Goal: Check status: Check status

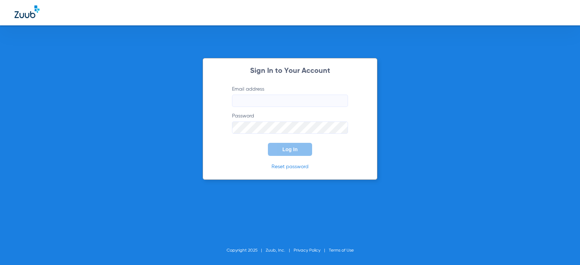
type input "[EMAIL_ADDRESS][DOMAIN_NAME]"
click at [277, 151] on button "Log In" at bounding box center [290, 149] width 44 height 13
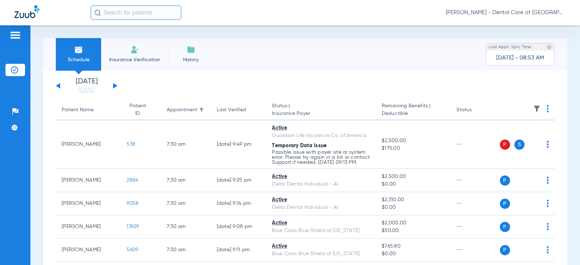
click at [150, 14] on input "text" at bounding box center [136, 12] width 91 height 14
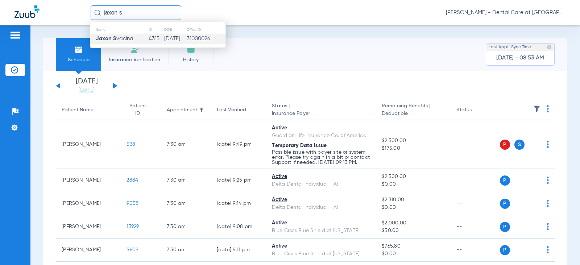
click at [164, 36] on td "[DATE]" at bounding box center [175, 39] width 22 height 10
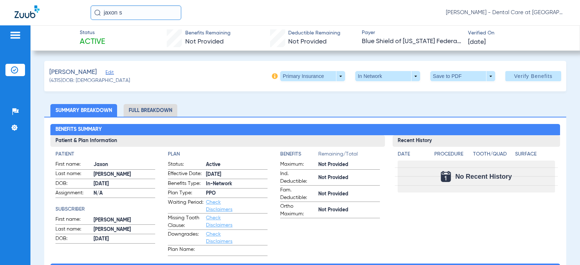
click at [139, 108] on li "Full Breakdown" at bounding box center [151, 110] width 54 height 13
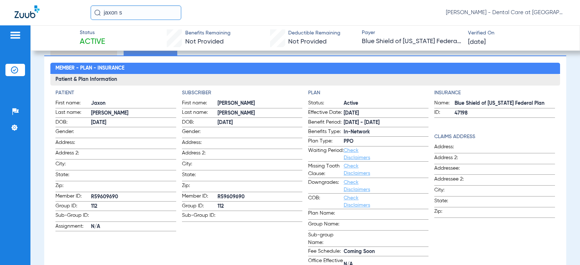
scroll to position [36, 0]
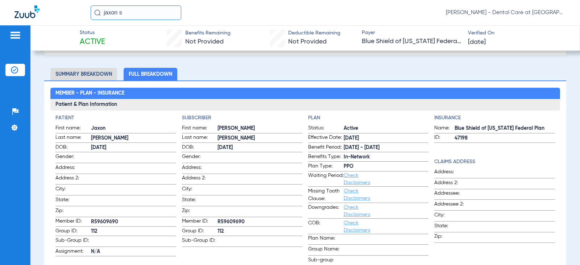
click at [124, 12] on input "jaxon s" at bounding box center [136, 12] width 91 height 14
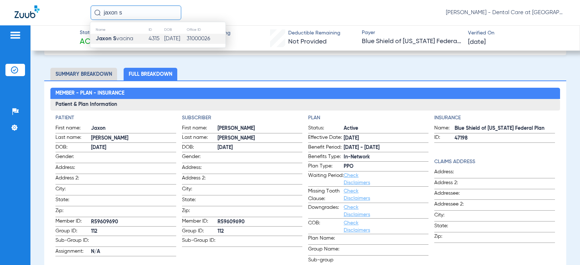
drag, startPoint x: 124, startPoint y: 12, endPoint x: 94, endPoint y: 12, distance: 29.7
click at [94, 12] on div "jaxon s" at bounding box center [136, 12] width 91 height 14
drag, startPoint x: 117, startPoint y: 12, endPoint x: 46, endPoint y: 12, distance: 70.3
click at [46, 12] on div "jaxon s Name ID DOB Office ID Jaxon S vacina 4315 [DATE] 31000026 [PERSON_NAME]…" at bounding box center [290, 12] width 580 height 25
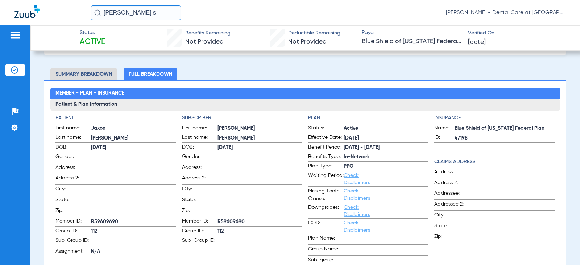
click at [148, 11] on input "[PERSON_NAME] s" at bounding box center [136, 12] width 91 height 14
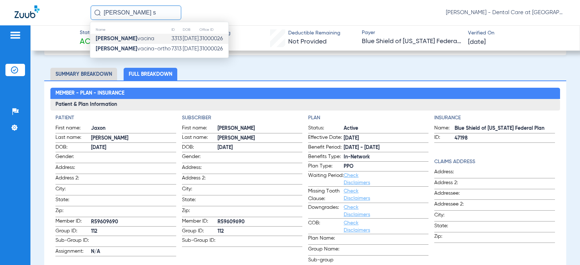
click at [148, 39] on td "[PERSON_NAME] S vacina" at bounding box center [130, 39] width 81 height 10
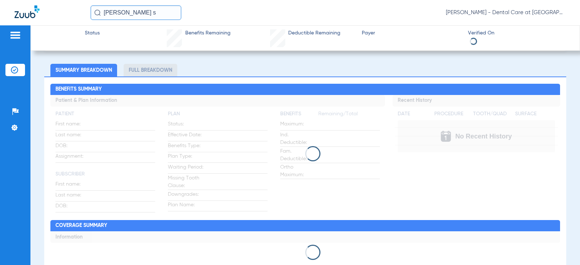
scroll to position [36, 0]
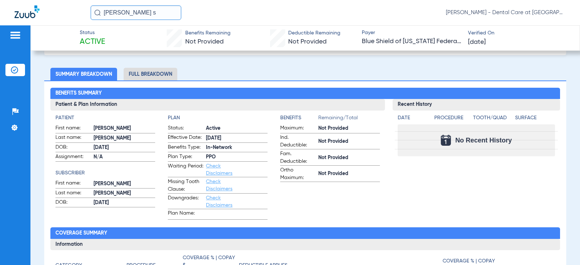
click at [151, 72] on li "Full Breakdown" at bounding box center [151, 74] width 54 height 13
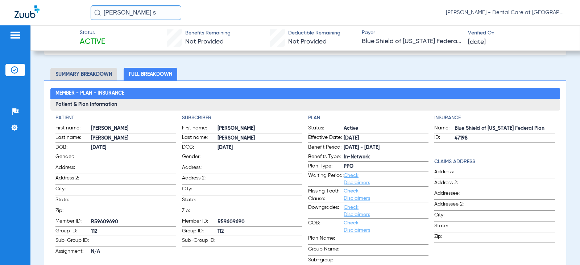
drag, startPoint x: 149, startPoint y: 14, endPoint x: 98, endPoint y: 19, distance: 50.6
click at [98, 19] on input "[PERSON_NAME] s" at bounding box center [136, 12] width 91 height 14
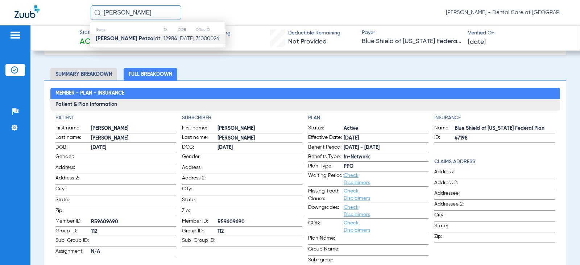
click at [178, 37] on td "[DATE]" at bounding box center [186, 39] width 17 height 10
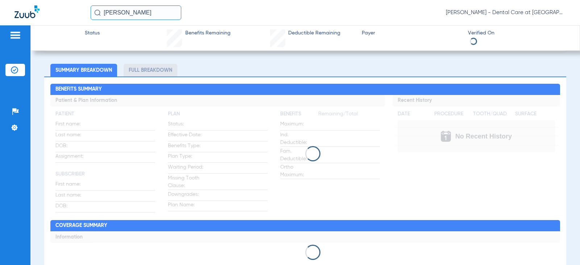
scroll to position [36, 0]
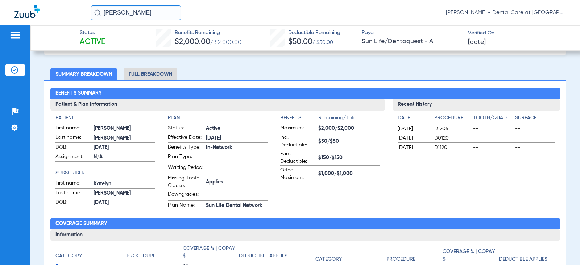
click at [136, 72] on li "Full Breakdown" at bounding box center [151, 74] width 54 height 13
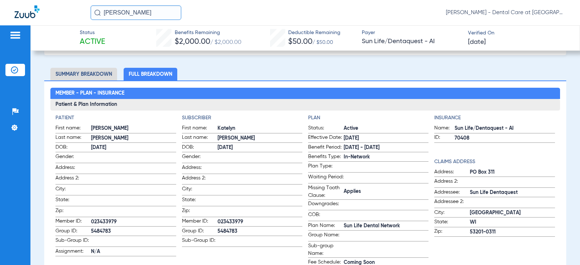
drag, startPoint x: 138, startPoint y: 12, endPoint x: 72, endPoint y: 13, distance: 66.3
click at [73, 12] on div "[PERSON_NAME] [PERSON_NAME] - Dental Care at [GEOGRAPHIC_DATA]" at bounding box center [290, 12] width 580 height 25
click at [155, 12] on input "[PERSON_NAME]" at bounding box center [136, 12] width 91 height 14
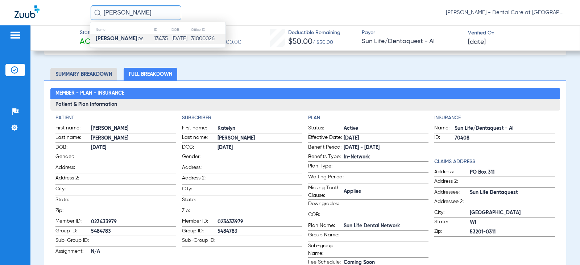
click at [154, 39] on td "13435" at bounding box center [162, 39] width 17 height 10
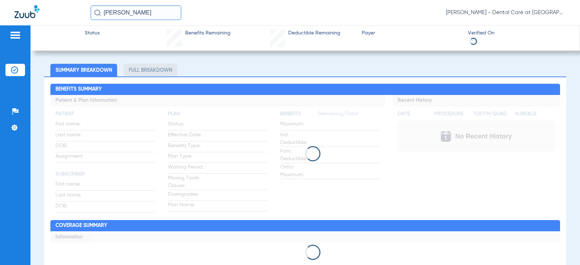
scroll to position [36, 0]
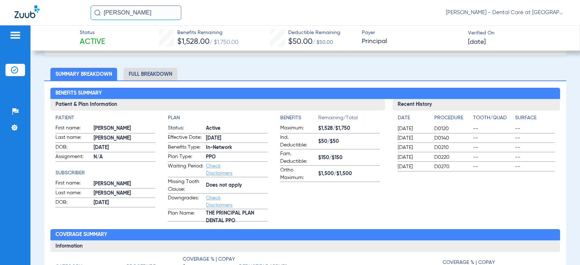
click at [164, 75] on li "Full Breakdown" at bounding box center [151, 74] width 54 height 13
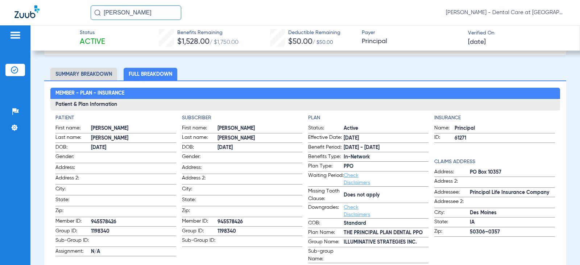
click at [142, 11] on input "[PERSON_NAME]" at bounding box center [136, 12] width 91 height 14
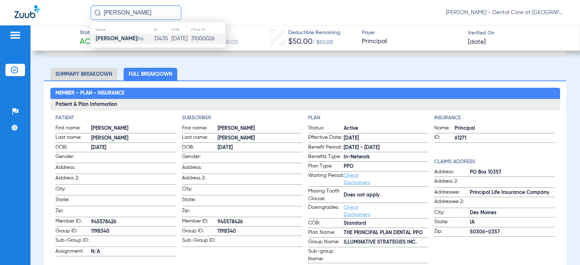
click at [142, 11] on input "[PERSON_NAME]" at bounding box center [136, 12] width 91 height 14
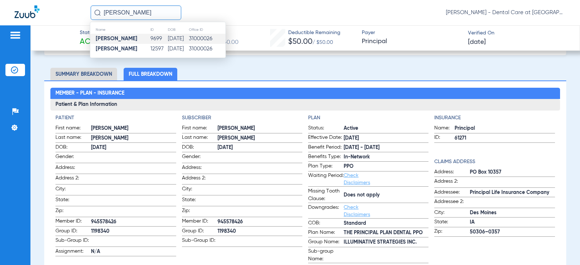
click at [150, 40] on td "9699" at bounding box center [158, 39] width 17 height 10
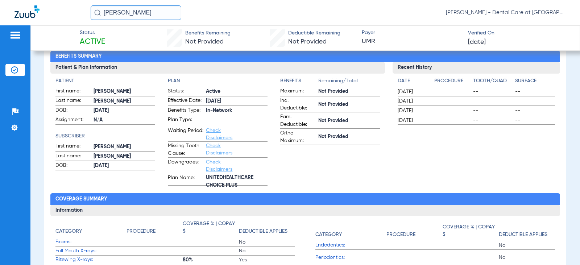
scroll to position [72, 0]
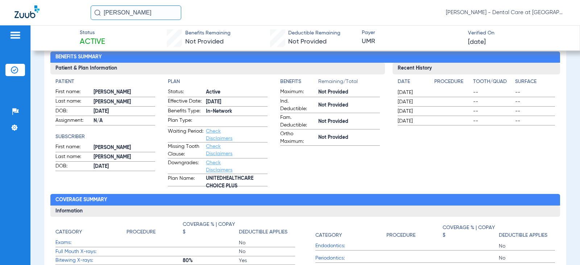
drag, startPoint x: 135, startPoint y: 12, endPoint x: 82, endPoint y: 13, distance: 53.7
click at [82, 13] on div "[PERSON_NAME] [PERSON_NAME] - Dental Care at [GEOGRAPHIC_DATA]" at bounding box center [290, 12] width 580 height 25
type input "[PERSON_NAME]"
click at [154, 11] on input "[PERSON_NAME]" at bounding box center [136, 12] width 91 height 14
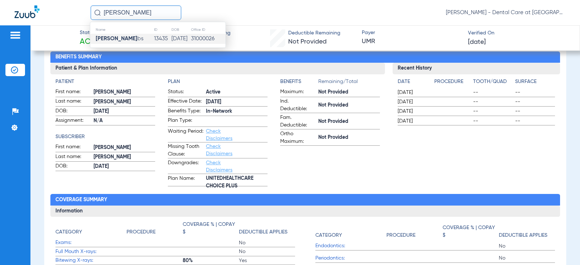
click at [171, 39] on td "[DATE]" at bounding box center [181, 39] width 20 height 10
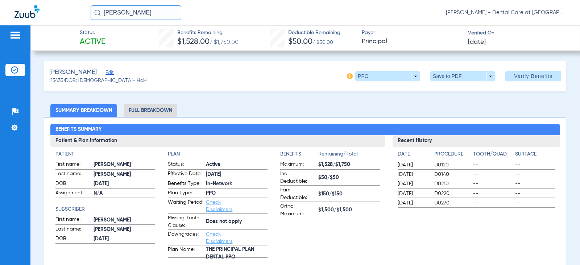
click at [149, 111] on li "Full Breakdown" at bounding box center [151, 110] width 54 height 13
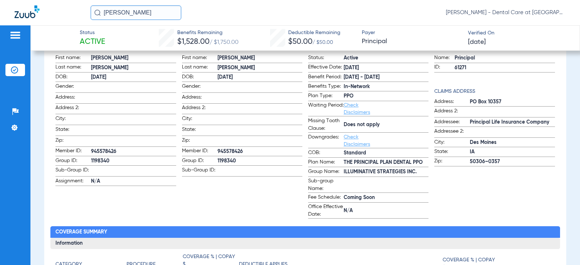
scroll to position [109, 0]
